Goal: Find specific page/section: Find specific page/section

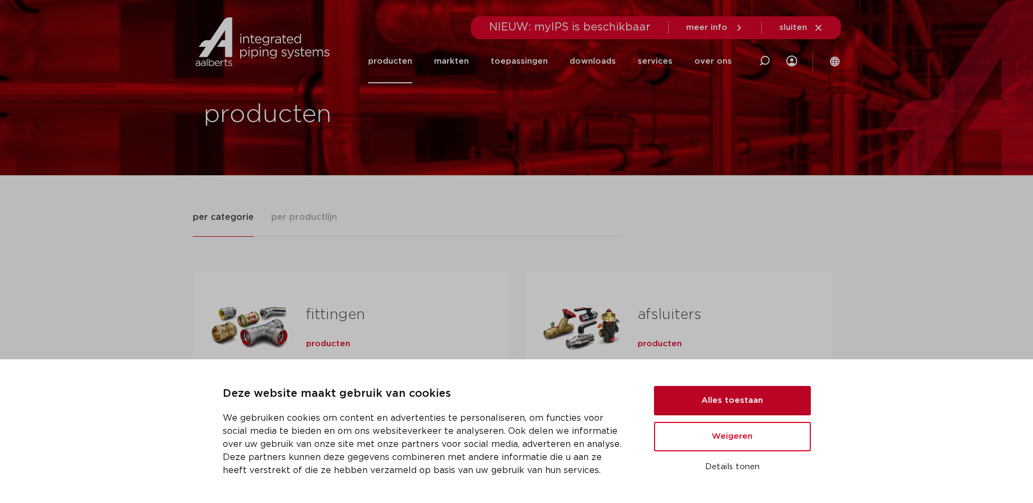
click at [744, 400] on button "Alles toestaan" at bounding box center [732, 400] width 157 height 29
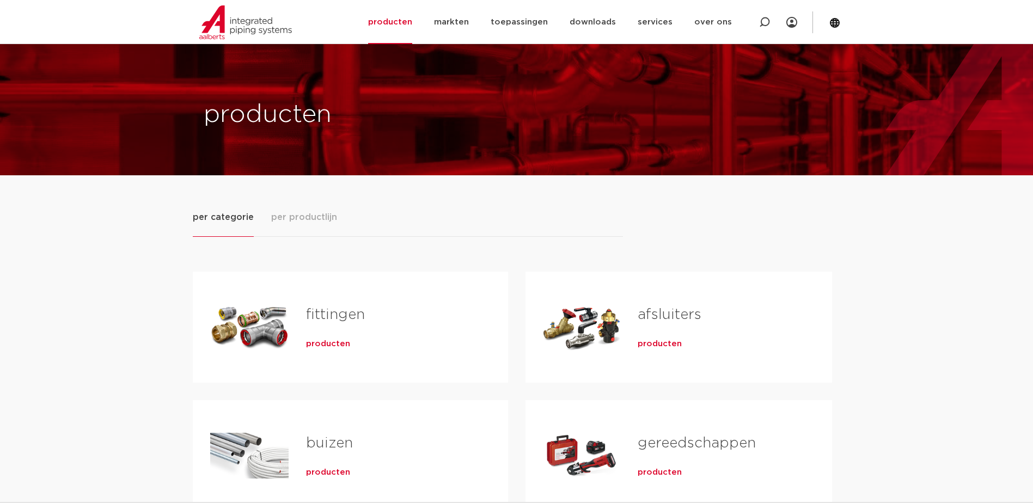
scroll to position [54, 0]
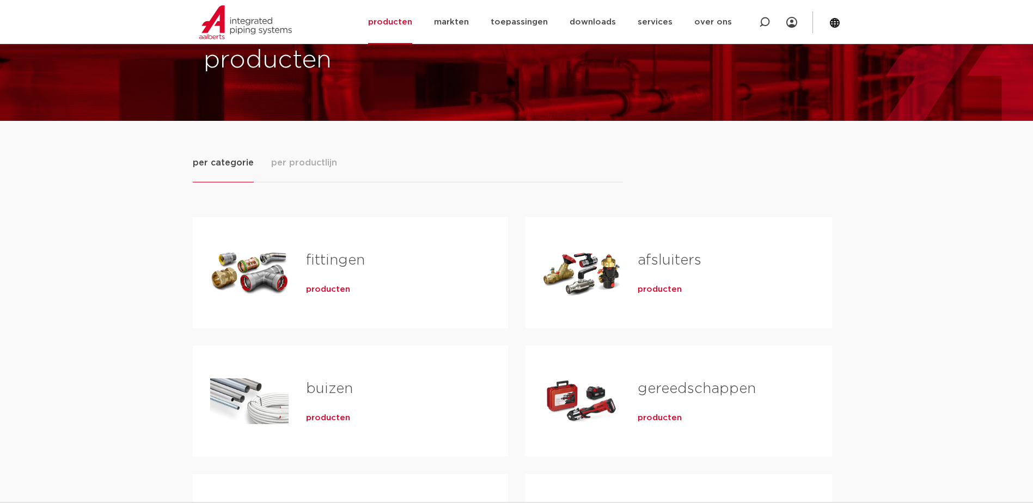
click at [240, 386] on div "Tabs. Open items met enter of spatie, sluit af met escape en navigeer met de pi…" at bounding box center [249, 401] width 78 height 76
click at [317, 389] on link "buizen" at bounding box center [329, 389] width 47 height 14
